Goal: Information Seeking & Learning: Get advice/opinions

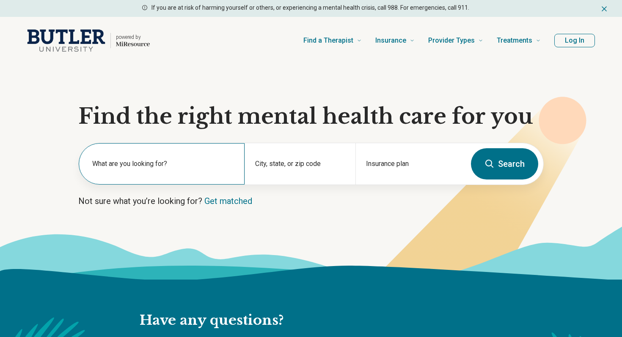
click at [188, 171] on input "text" at bounding box center [163, 171] width 142 height 10
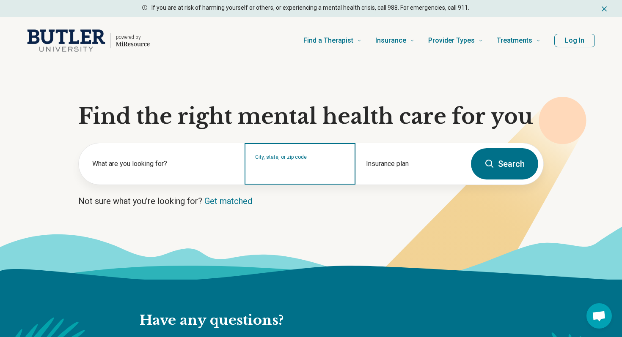
click at [273, 171] on input "City, state, or zip code" at bounding box center [300, 169] width 90 height 10
type input "*******"
click at [471, 148] on button "Search" at bounding box center [504, 163] width 67 height 31
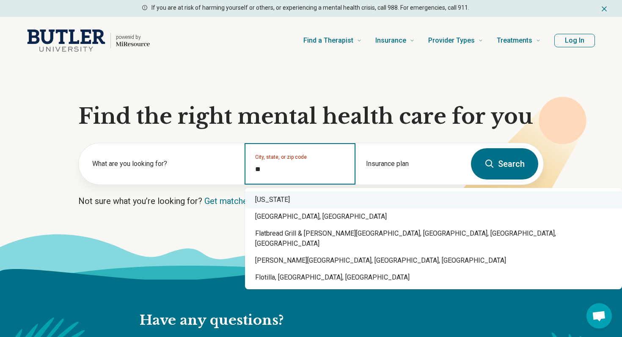
click at [299, 205] on div "Florida" at bounding box center [433, 200] width 377 height 17
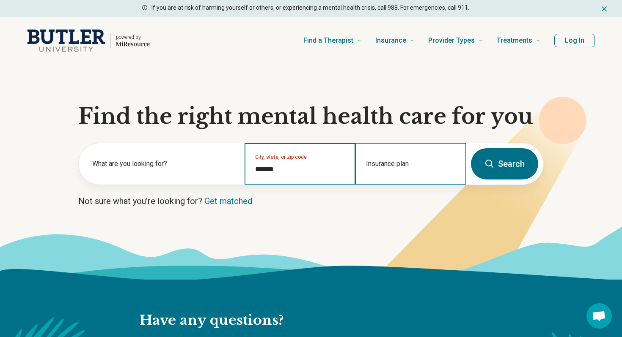
type input "*******"
click at [406, 162] on div "Insurance plan" at bounding box center [410, 163] width 110 height 41
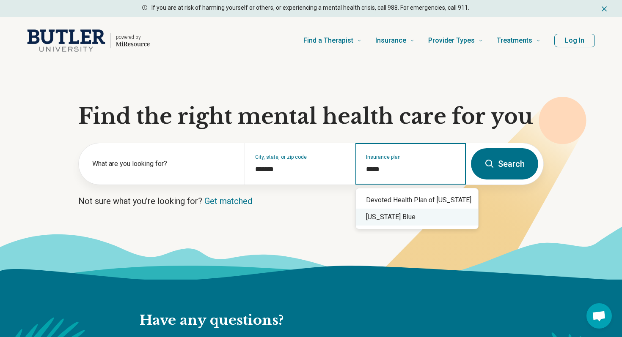
click at [392, 223] on div "Florida Blue" at bounding box center [417, 217] width 122 height 17
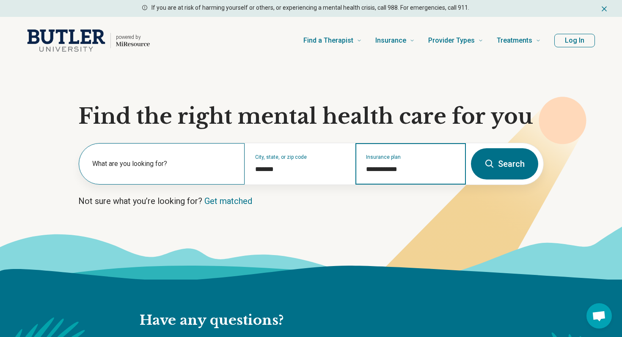
type input "**********"
click at [187, 164] on label "What are you looking for?" at bounding box center [163, 164] width 142 height 10
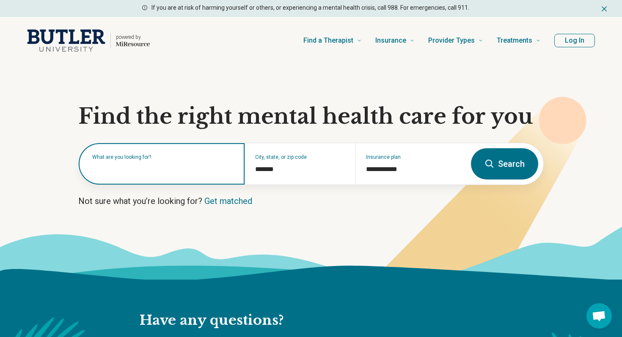
click at [148, 170] on input "text" at bounding box center [163, 168] width 142 height 10
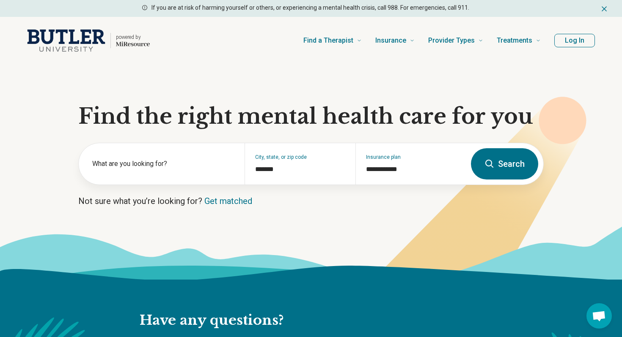
click at [523, 158] on button "Search" at bounding box center [504, 163] width 67 height 31
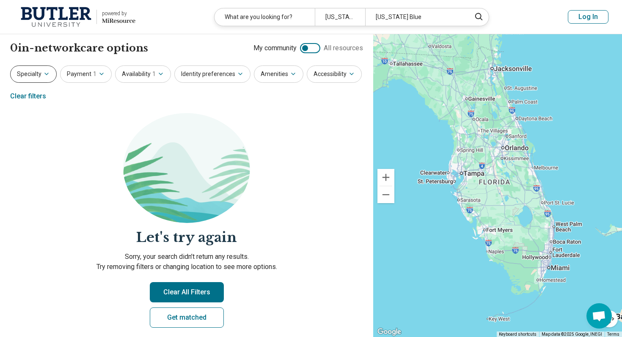
click at [44, 75] on icon "button" at bounding box center [46, 74] width 7 height 7
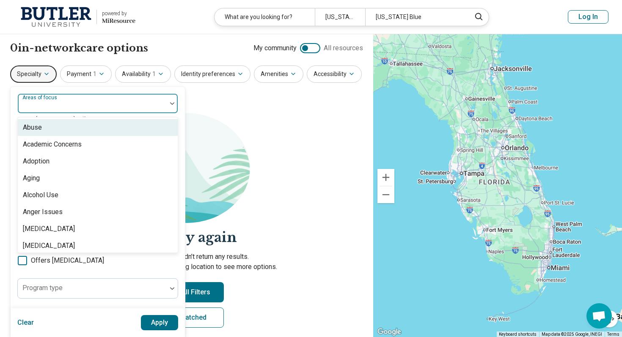
click at [49, 100] on label "Areas of focus" at bounding box center [40, 98] width 36 height 6
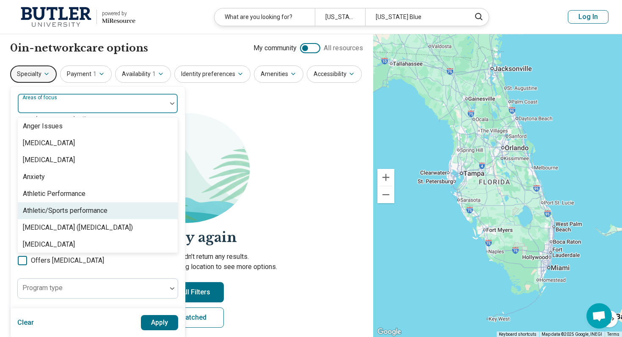
scroll to position [85, 0]
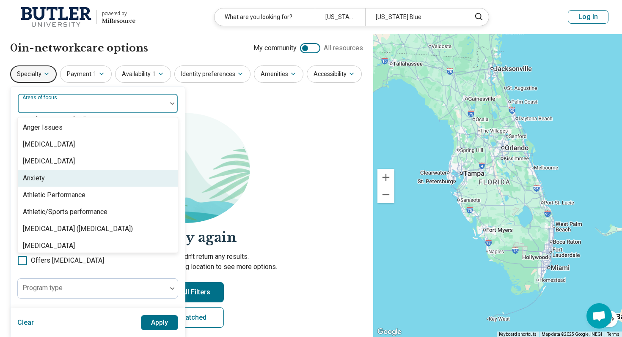
click at [89, 176] on div "Anxiety" at bounding box center [98, 178] width 160 height 17
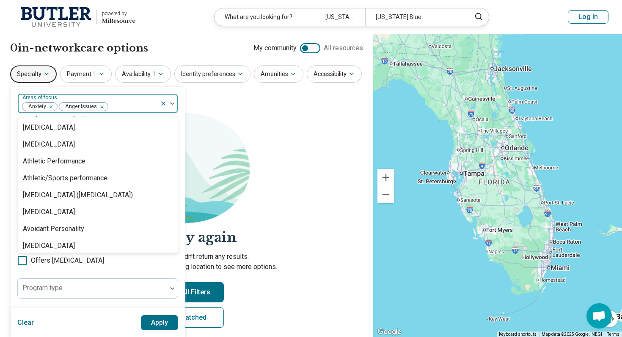
click at [102, 106] on div "Remove [object Object]" at bounding box center [100, 107] width 10 height 10
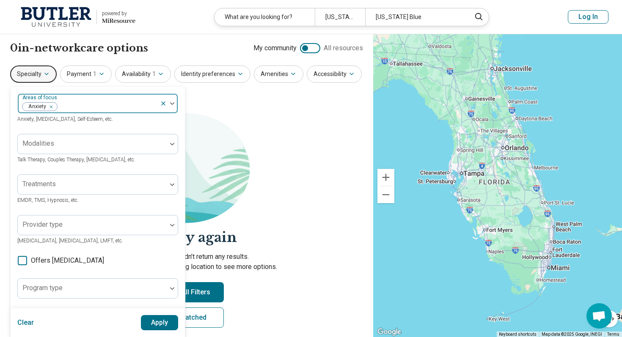
click at [174, 102] on img at bounding box center [172, 103] width 4 height 3
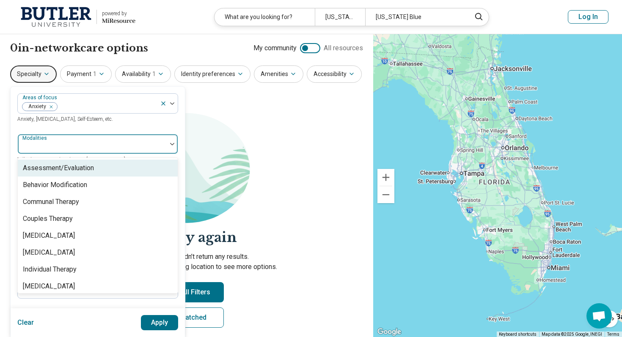
click at [126, 149] on div at bounding box center [92, 148] width 142 height 12
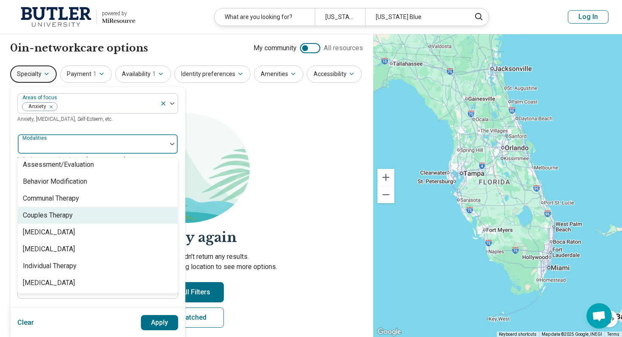
scroll to position [0, 0]
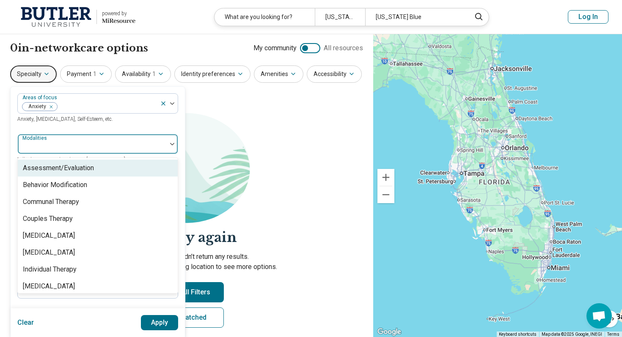
click at [93, 166] on div "Assessment/Evaluation" at bounding box center [58, 168] width 71 height 10
click at [266, 151] on section "Let's try again Sorry, your search didn’t return any results. Try removing filt…" at bounding box center [186, 227] width 353 height 229
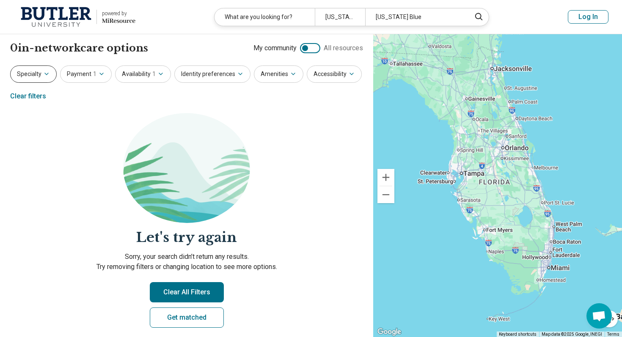
click at [41, 69] on button "Specialty" at bounding box center [33, 74] width 47 height 17
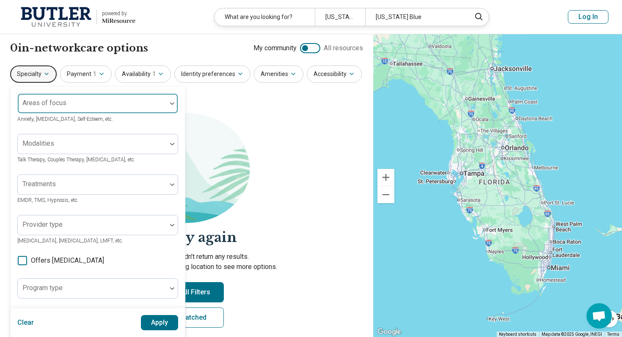
click at [109, 100] on div at bounding box center [92, 103] width 149 height 19
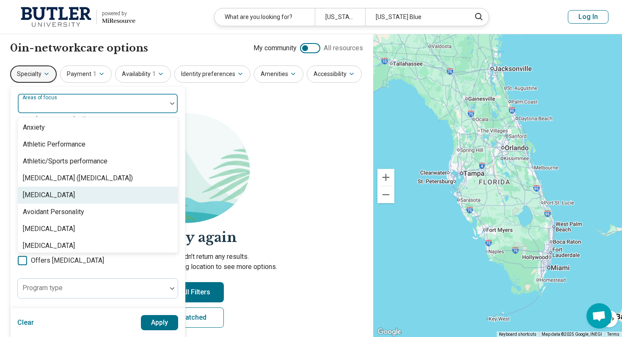
scroll to position [132, 0]
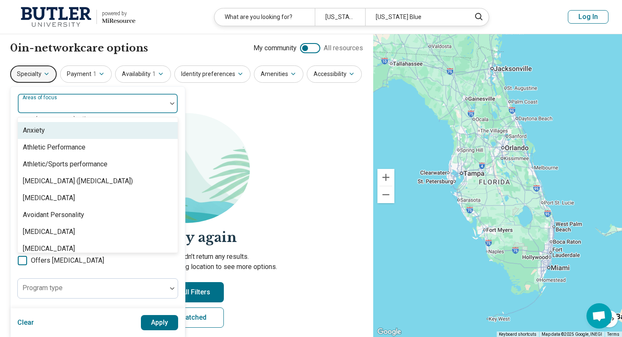
click at [85, 133] on div "Anxiety" at bounding box center [98, 130] width 160 height 17
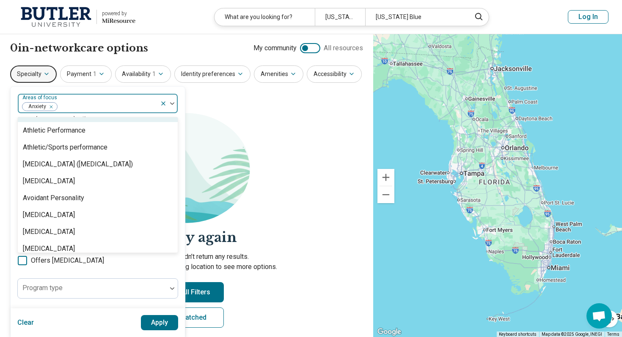
click at [173, 102] on img at bounding box center [172, 103] width 4 height 3
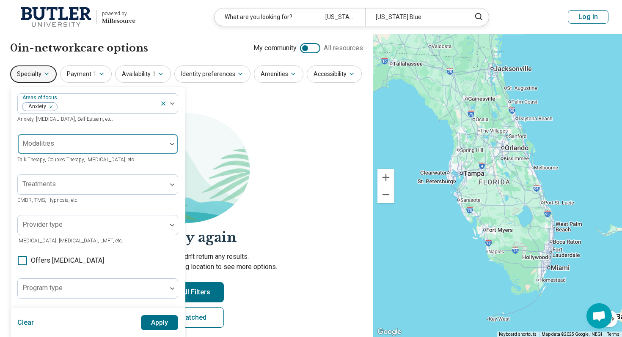
click at [165, 140] on div at bounding box center [92, 144] width 149 height 19
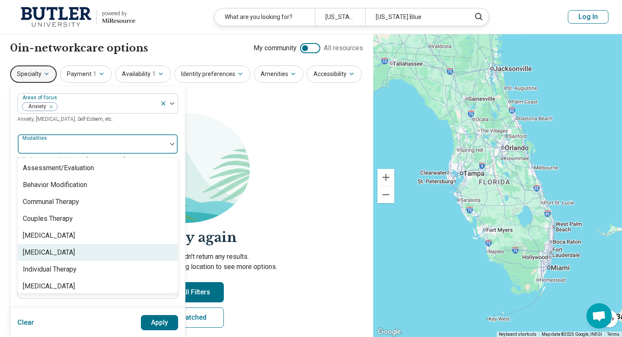
scroll to position [3, 0]
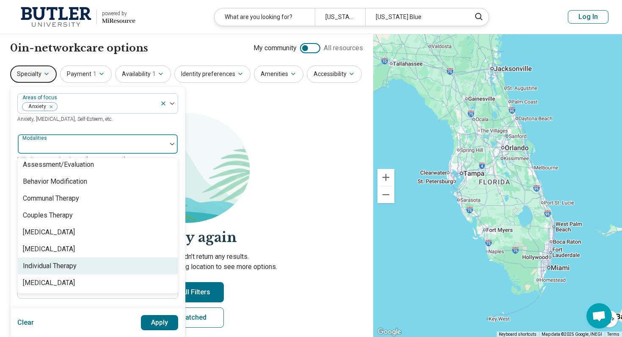
click at [76, 265] on div "Individual Therapy" at bounding box center [50, 266] width 54 height 10
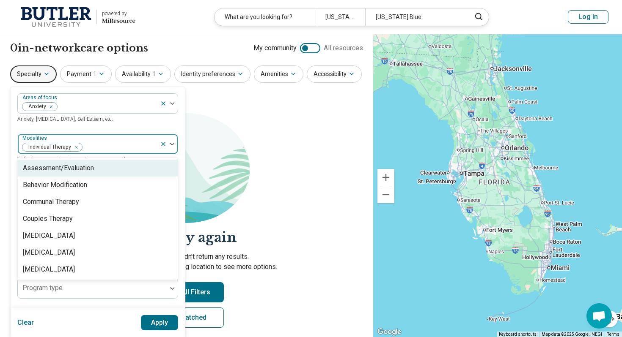
click at [172, 141] on div at bounding box center [169, 143] width 18 height 19
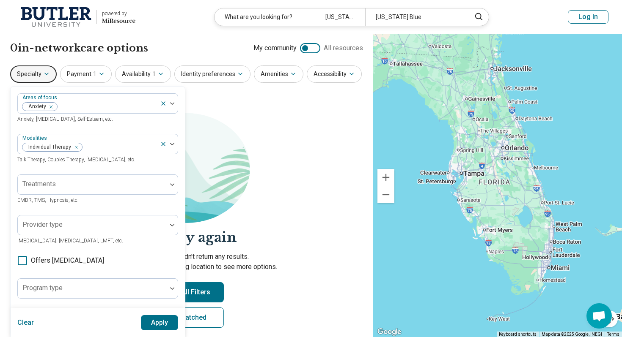
click at [139, 195] on div "Treatments EMDR, TMS, Hypnosis, etc." at bounding box center [97, 190] width 161 height 30
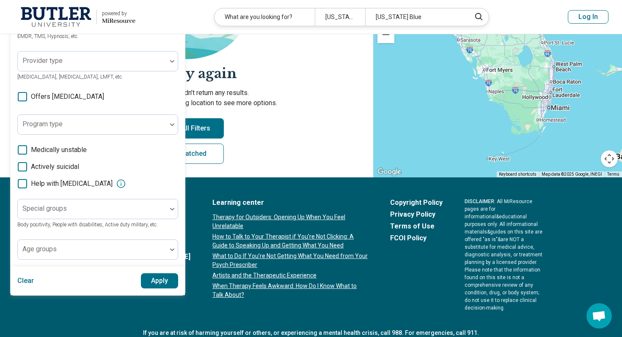
scroll to position [165, 0]
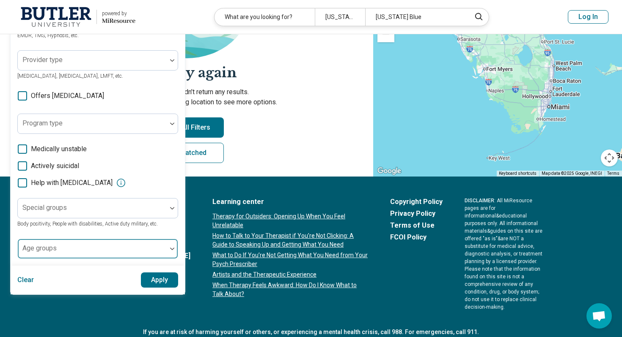
click at [154, 247] on div at bounding box center [92, 253] width 142 height 12
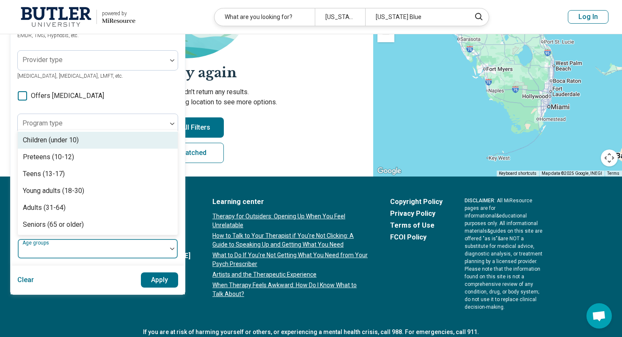
click at [154, 247] on div at bounding box center [92, 253] width 142 height 12
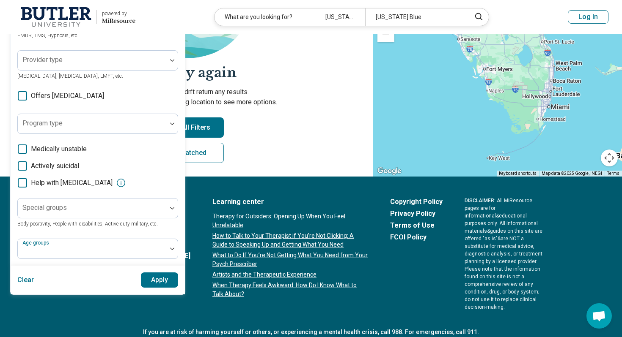
click at [156, 277] on button "Apply" at bounding box center [160, 280] width 38 height 15
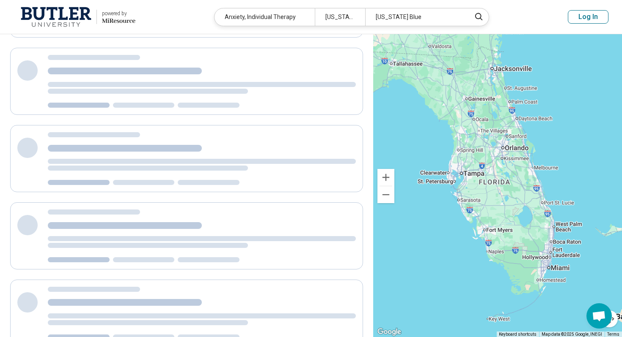
scroll to position [35, 0]
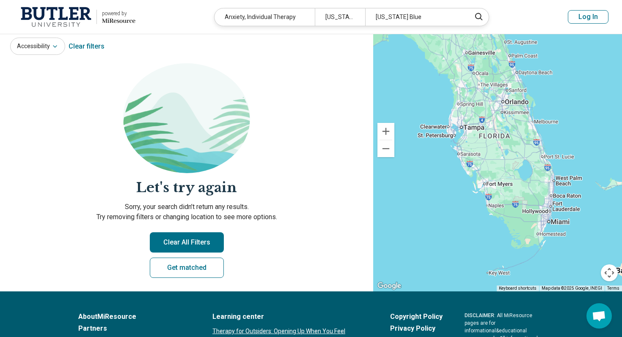
click at [188, 242] on button "Clear All Filters" at bounding box center [187, 243] width 74 height 20
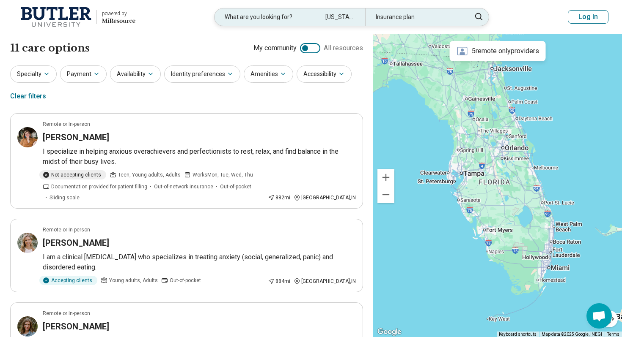
click at [259, 16] on div "What are you looking for?" at bounding box center [264, 16] width 100 height 17
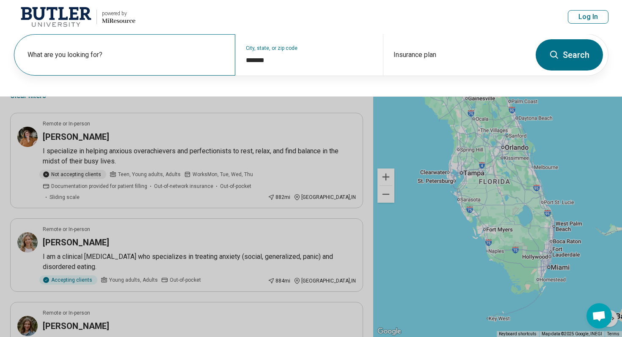
click at [92, 56] on label "What are you looking for?" at bounding box center [125, 55] width 197 height 10
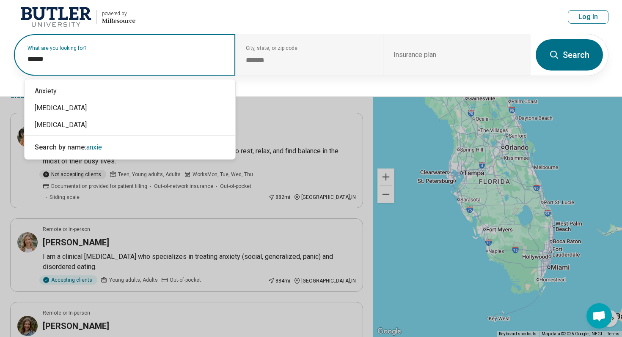
type input "*******"
click at [87, 93] on div "Anxiety" at bounding box center [130, 91] width 211 height 17
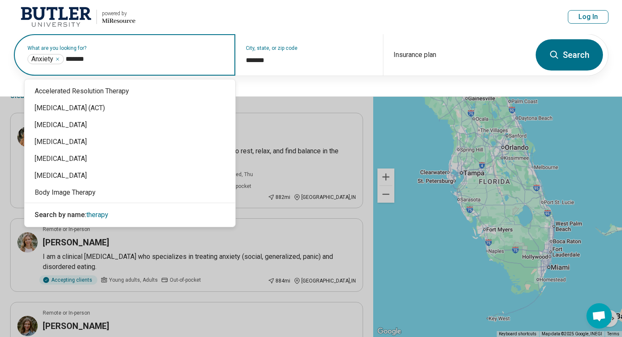
click at [66, 57] on input "*******" at bounding box center [145, 59] width 159 height 10
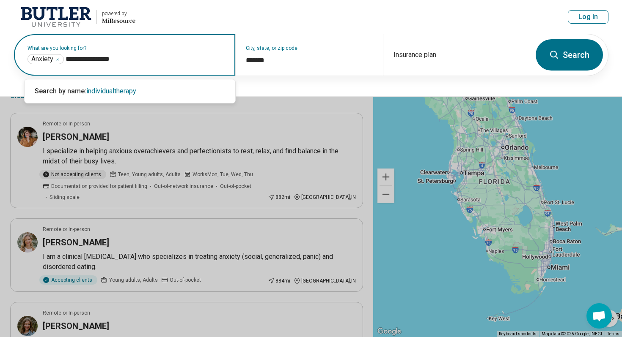
type input "**********"
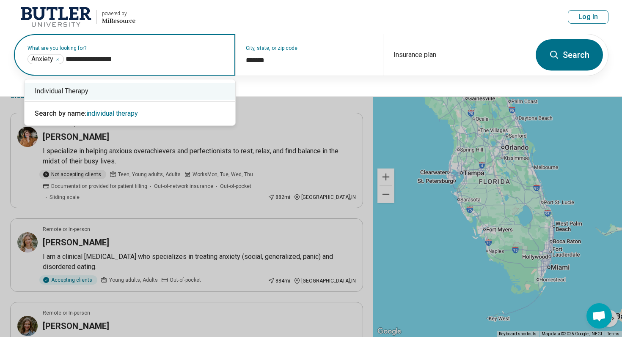
click at [130, 90] on div "Individual Therapy" at bounding box center [130, 91] width 211 height 17
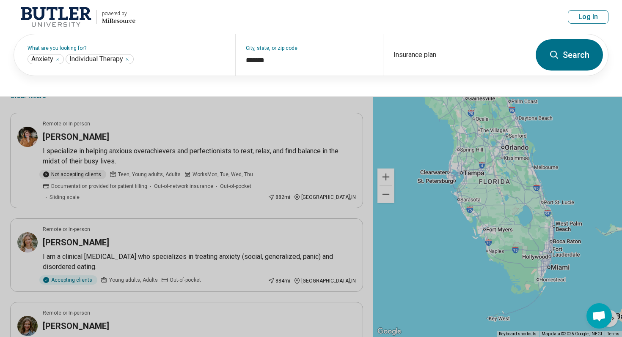
click at [592, 52] on button "Search" at bounding box center [568, 54] width 67 height 31
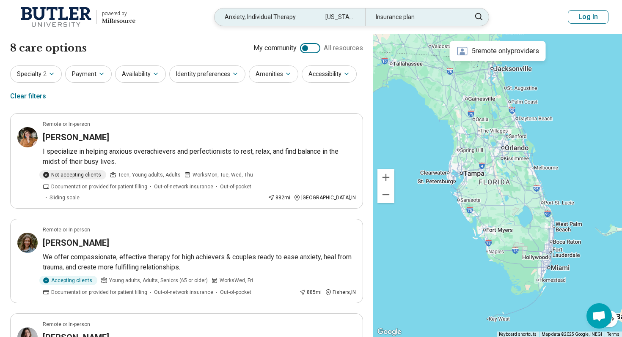
click at [425, 21] on div "Insurance plan" at bounding box center [415, 16] width 100 height 17
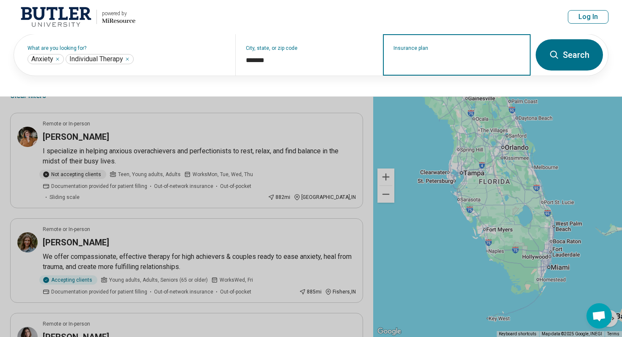
click at [411, 59] on input "Insurance plan" at bounding box center [456, 60] width 127 height 10
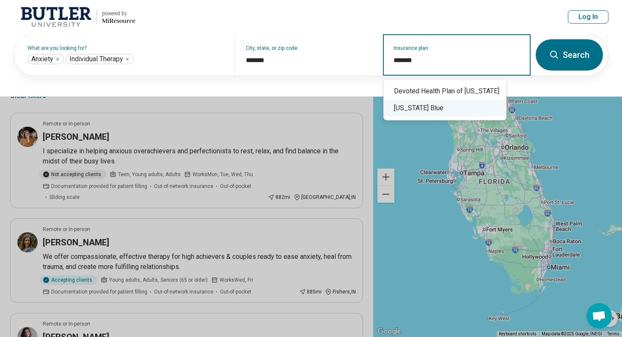
click at [406, 111] on div "Florida Blue" at bounding box center [445, 108] width 122 height 17
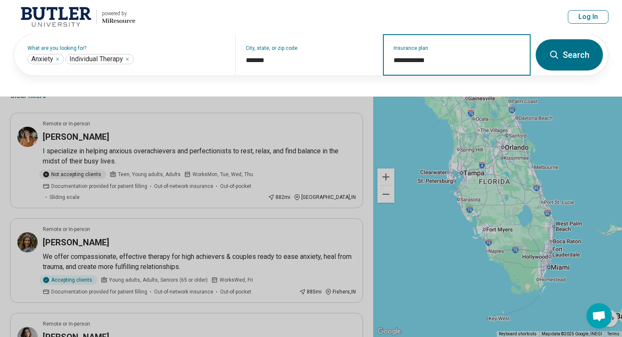
type input "**********"
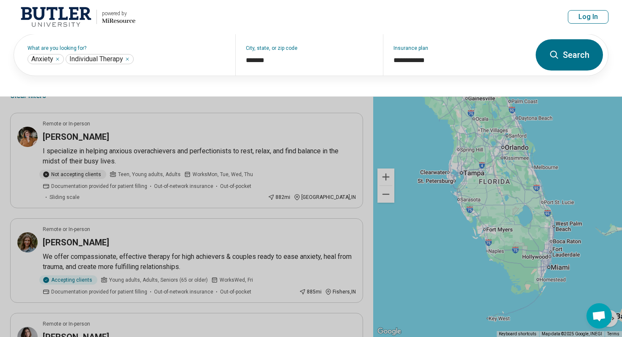
click at [575, 49] on button "Search" at bounding box center [568, 54] width 67 height 31
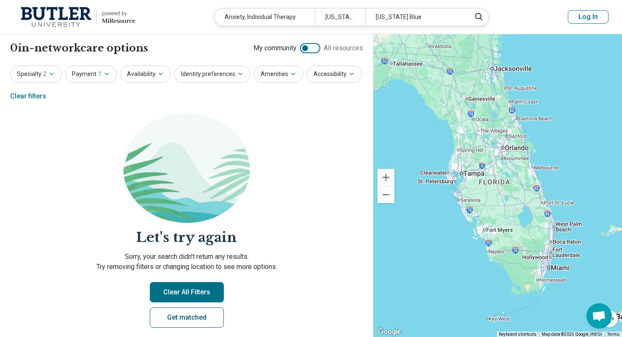
click at [198, 321] on link "Get matched" at bounding box center [187, 318] width 74 height 20
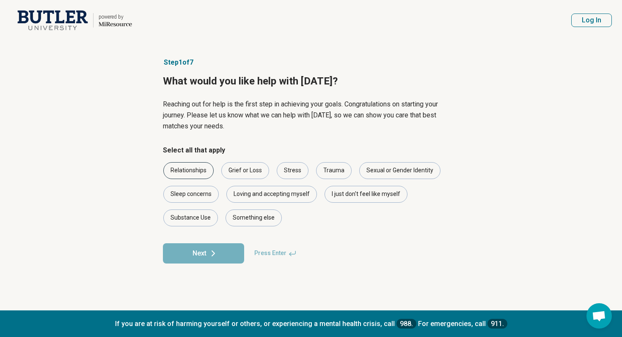
click at [204, 173] on div "Relationships" at bounding box center [188, 170] width 50 height 17
click at [300, 173] on div "Stress" at bounding box center [293, 170] width 32 height 17
click at [224, 252] on button "Next" at bounding box center [203, 254] width 81 height 20
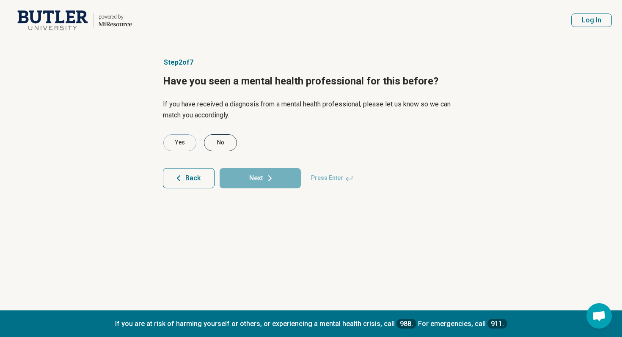
click at [216, 146] on div "No" at bounding box center [220, 142] width 33 height 17
click at [272, 176] on icon at bounding box center [270, 178] width 10 height 10
click at [231, 147] on div "No" at bounding box center [220, 142] width 33 height 17
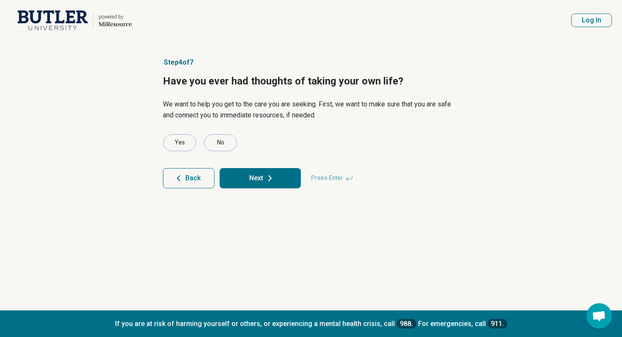
click at [260, 178] on button "Next" at bounding box center [259, 178] width 81 height 20
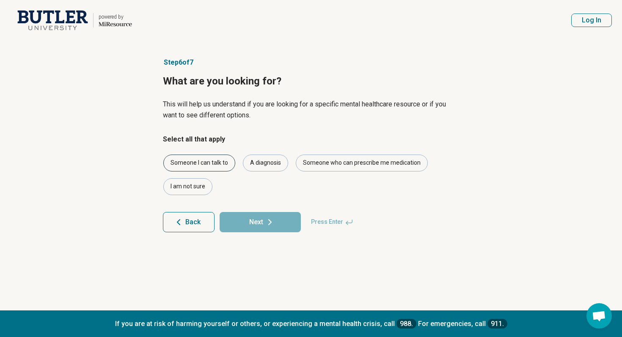
click at [214, 164] on div "Someone I can talk to" at bounding box center [199, 163] width 72 height 17
click at [270, 165] on div "A diagnosis" at bounding box center [265, 163] width 45 height 17
click at [330, 164] on div "Someone who can prescribe me medication" at bounding box center [362, 163] width 132 height 17
click at [260, 222] on button "Next" at bounding box center [259, 222] width 81 height 20
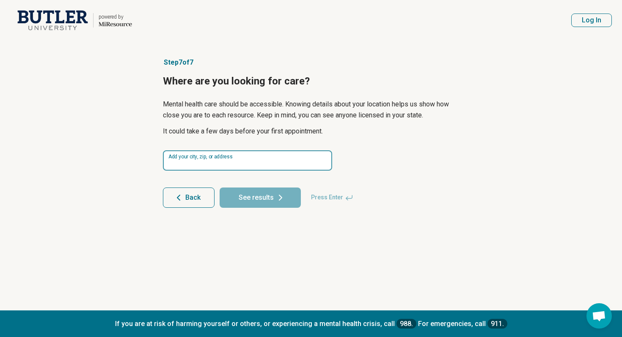
click at [252, 164] on input at bounding box center [247, 161] width 169 height 20
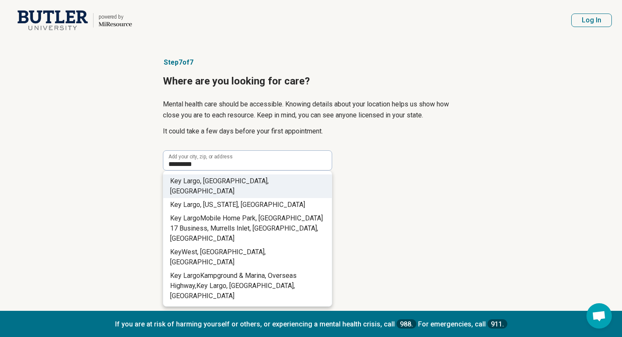
click at [220, 179] on span ", FL, USA" at bounding box center [219, 186] width 99 height 18
type input "**********"
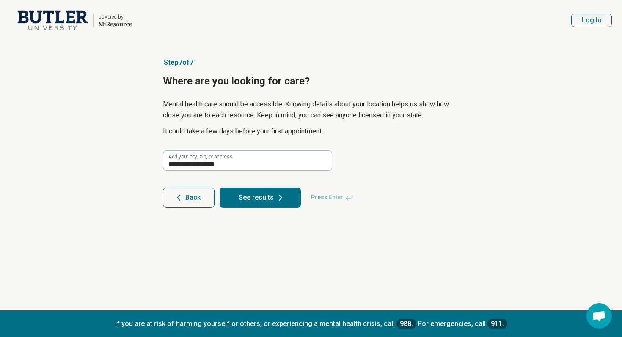
click at [265, 200] on button "See results" at bounding box center [259, 198] width 81 height 20
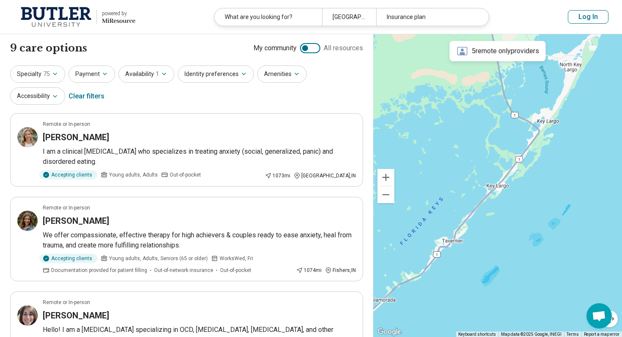
click at [466, 50] on icon at bounding box center [462, 51] width 12 height 12
click at [474, 54] on div "5 remote only providers" at bounding box center [497, 51] width 96 height 20
click at [65, 88] on button "Accessibility" at bounding box center [37, 96] width 55 height 17
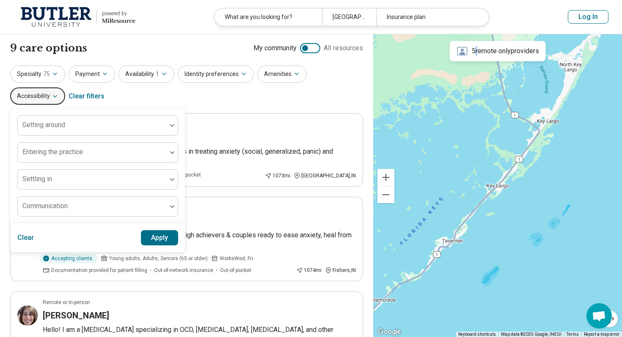
click at [65, 88] on button "Accessibility" at bounding box center [37, 96] width 55 height 17
click at [287, 69] on button "Amenities" at bounding box center [281, 74] width 49 height 17
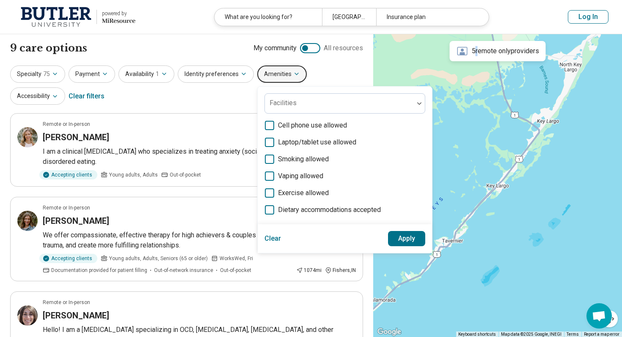
click at [287, 70] on button "Amenities" at bounding box center [281, 74] width 49 height 17
click at [219, 71] on button "Identity preferences" at bounding box center [216, 74] width 76 height 17
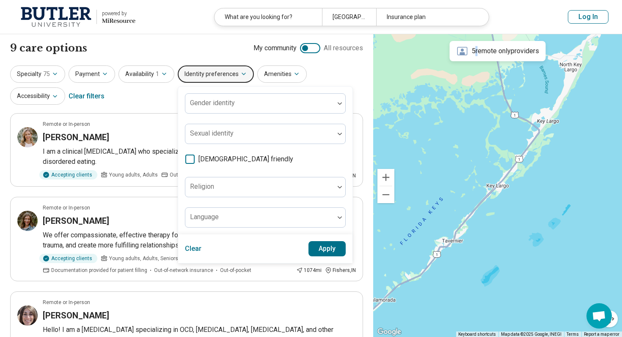
click at [219, 71] on button "Identity preferences" at bounding box center [216, 74] width 76 height 17
click at [147, 75] on button "Availability 1" at bounding box center [146, 74] width 56 height 17
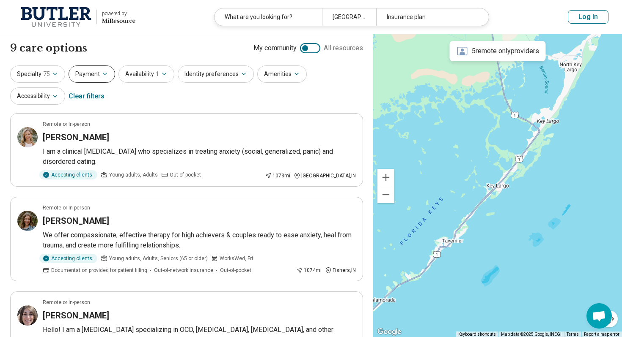
click at [99, 69] on button "Payment" at bounding box center [92, 74] width 47 height 17
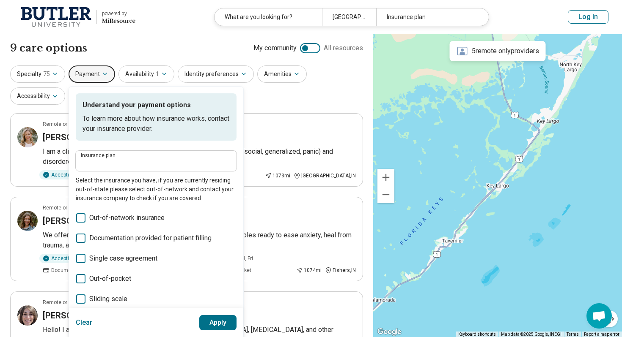
click at [94, 73] on button "Payment" at bounding box center [92, 74] width 47 height 17
click at [36, 74] on button "Specialty 75" at bounding box center [37, 74] width 55 height 17
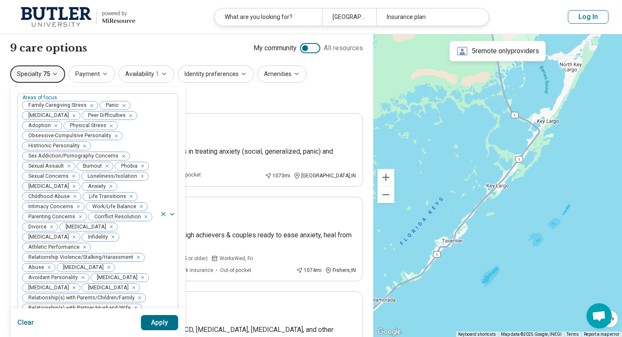
click at [52, 77] on icon "button" at bounding box center [55, 74] width 7 height 7
click at [247, 91] on div "Specialty 75 Areas of focus Family Caregiving Stress Panic Borderline Personali…" at bounding box center [186, 86] width 353 height 41
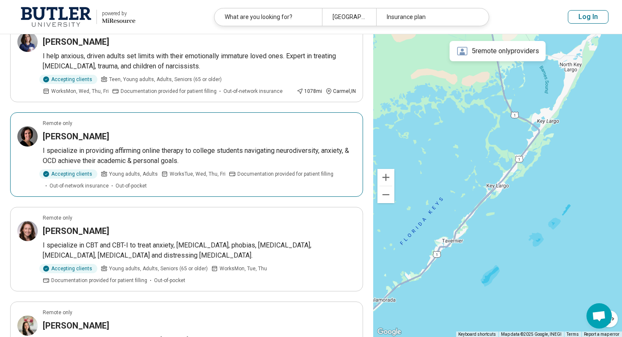
scroll to position [370, 0]
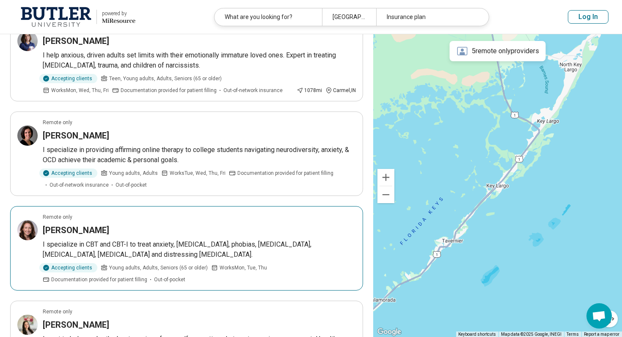
click at [222, 225] on div "Anlize Salzman" at bounding box center [199, 231] width 313 height 12
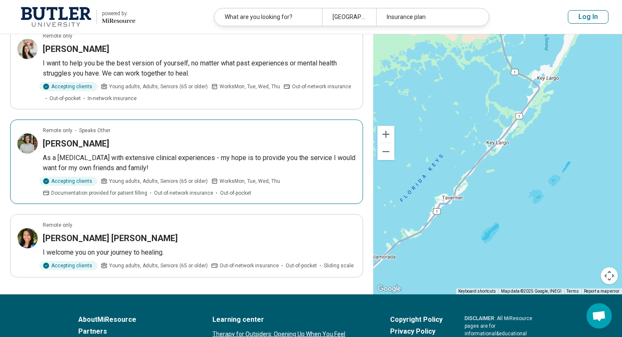
scroll to position [646, 0]
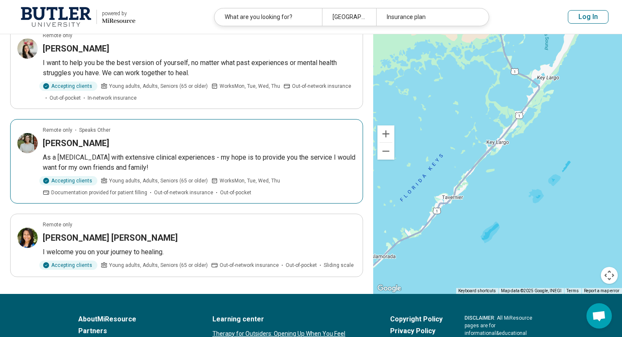
click at [296, 126] on div "Remote only Speaks Other" at bounding box center [199, 130] width 313 height 8
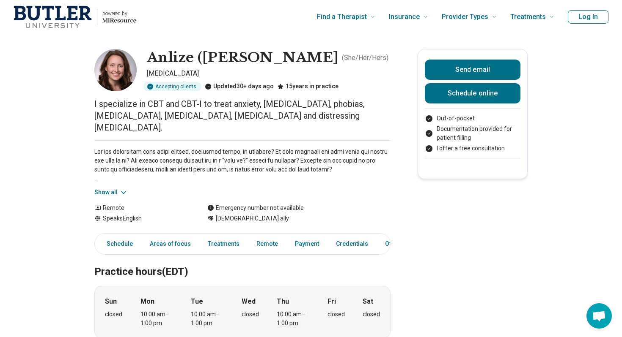
click at [117, 188] on button "Show all" at bounding box center [110, 192] width 33 height 9
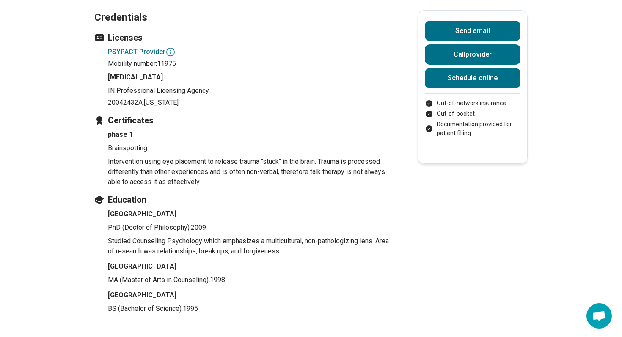
scroll to position [784, 0]
